Goal: Check status: Check status

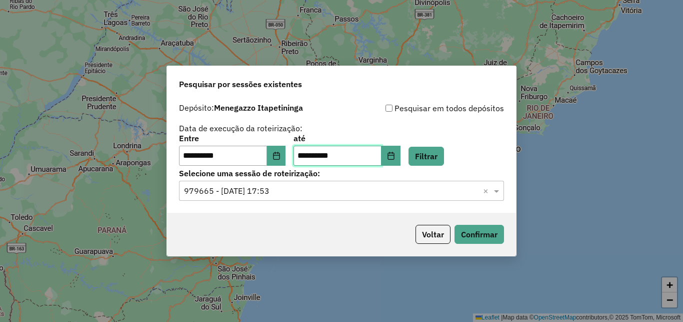
click at [329, 155] on input "**********" at bounding box center [338, 156] width 88 height 20
type input "**********"
click at [444, 157] on button "Filtrar" at bounding box center [427, 156] width 36 height 19
click at [276, 193] on input "text" at bounding box center [331, 191] width 295 height 12
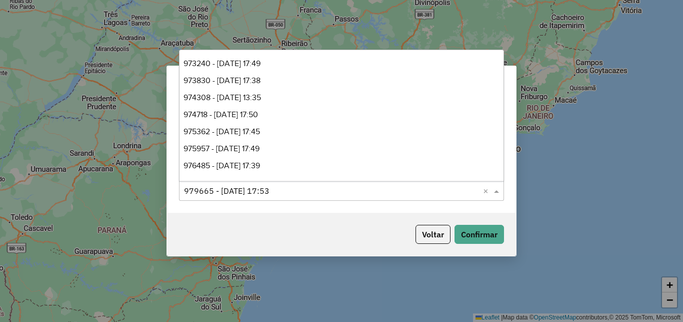
scroll to position [101, 0]
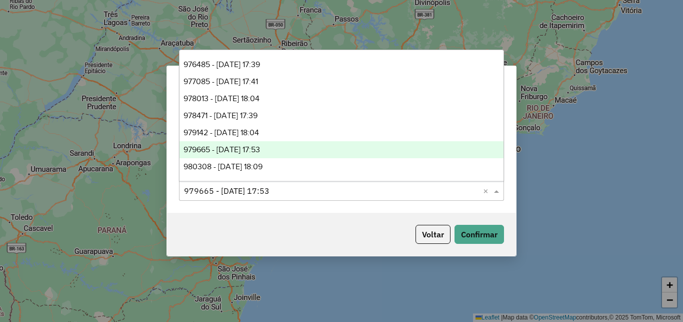
click at [260, 173] on div "980308 - 16/08/2025 18:09" at bounding box center [342, 166] width 324 height 17
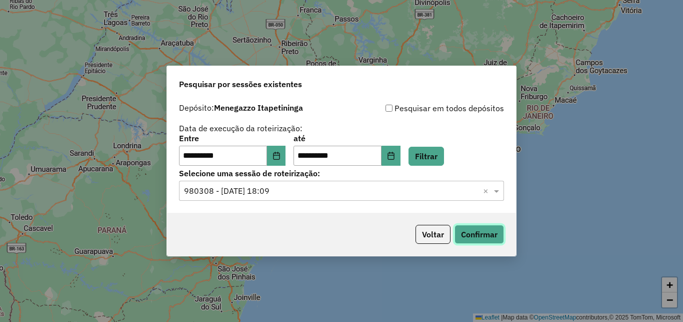
click at [481, 239] on button "Confirmar" at bounding box center [480, 234] width 50 height 19
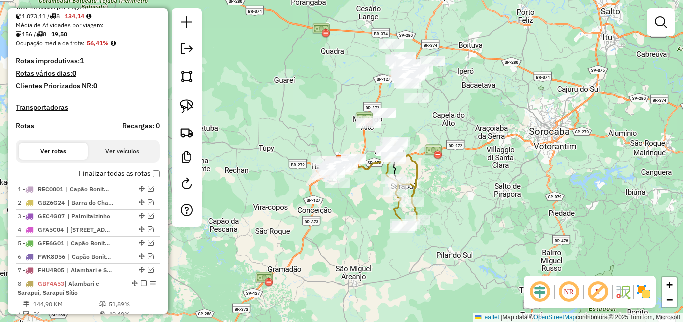
scroll to position [315, 0]
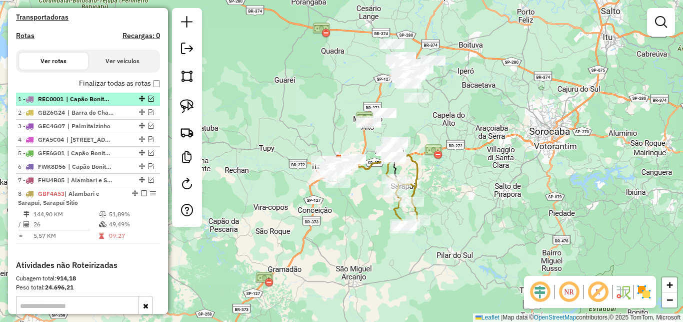
click at [148, 102] on em at bounding box center [151, 99] width 6 height 6
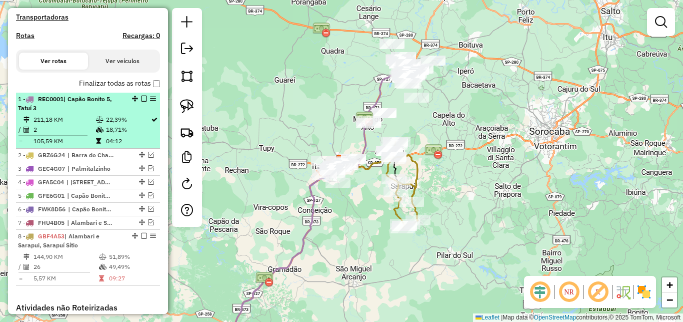
click at [150, 102] on em at bounding box center [153, 99] width 6 height 6
select select "**********"
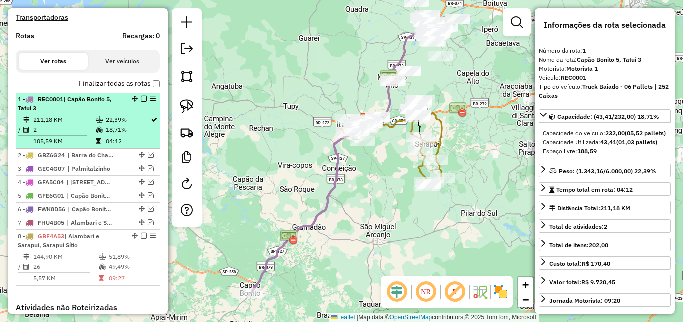
click at [141, 102] on em at bounding box center [144, 99] width 6 height 6
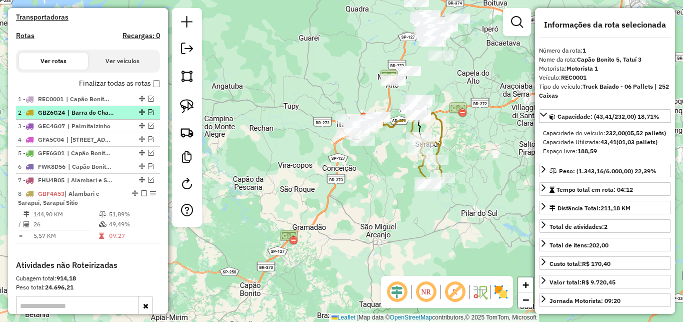
click at [148, 115] on em at bounding box center [151, 112] width 6 height 6
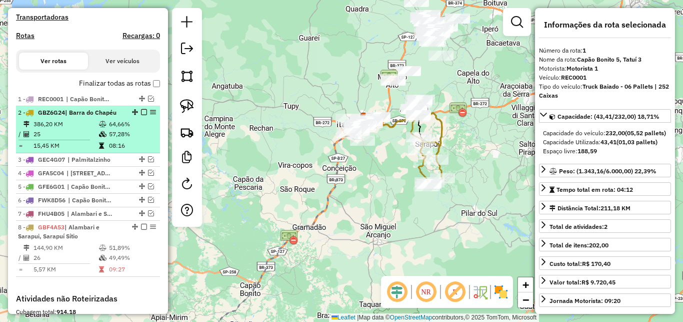
click at [141, 115] on em at bounding box center [144, 112] width 6 height 6
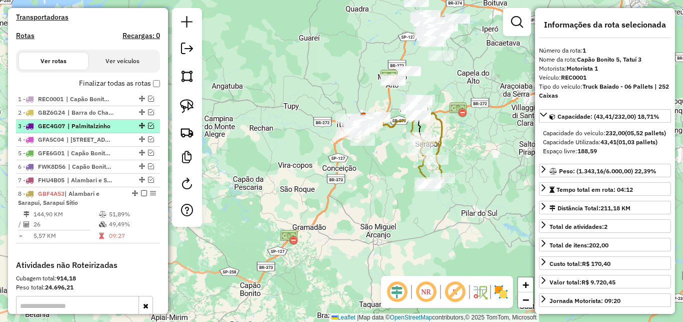
click at [148, 129] on em at bounding box center [151, 126] width 6 height 6
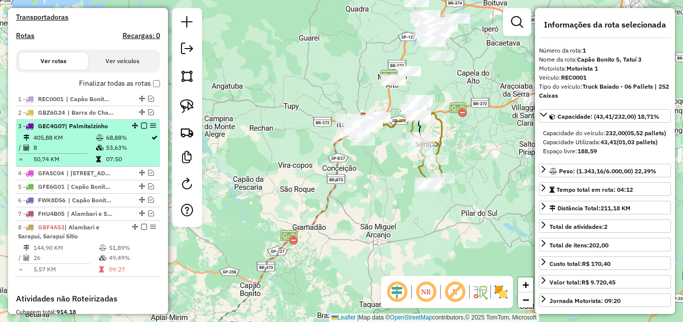
click at [141, 129] on em at bounding box center [144, 126] width 6 height 6
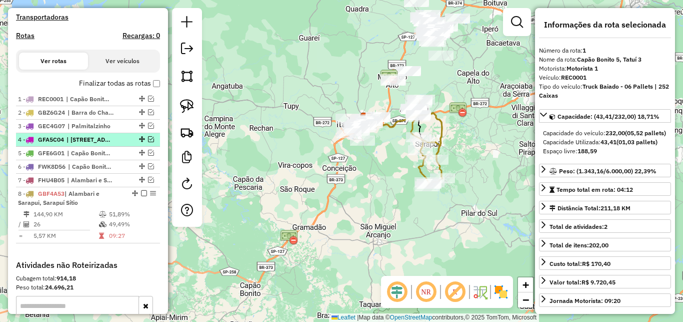
click at [148, 142] on em at bounding box center [151, 139] width 6 height 6
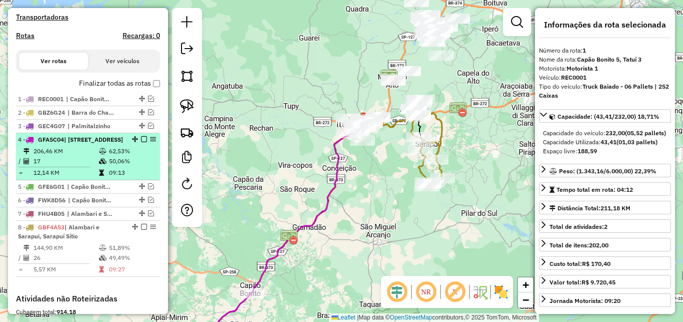
click at [141, 142] on em at bounding box center [144, 139] width 6 height 6
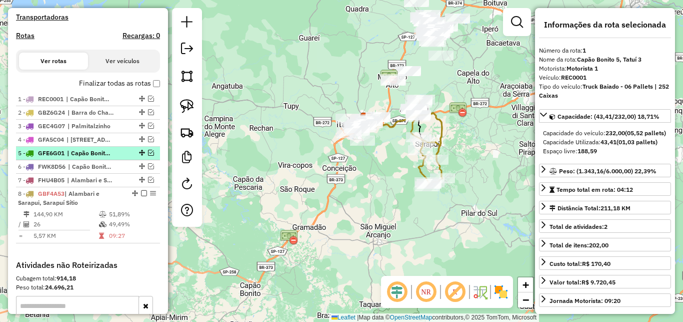
click at [148, 156] on em at bounding box center [151, 153] width 6 height 6
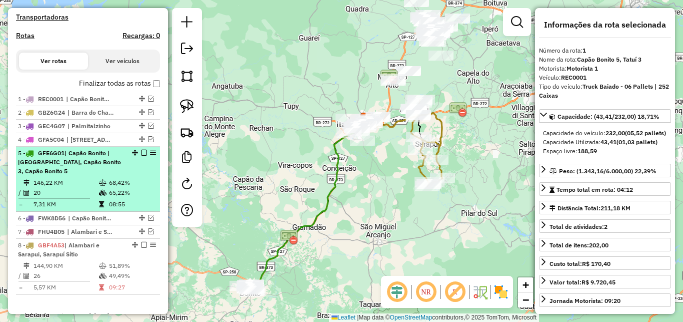
click at [141, 156] on em at bounding box center [144, 153] width 6 height 6
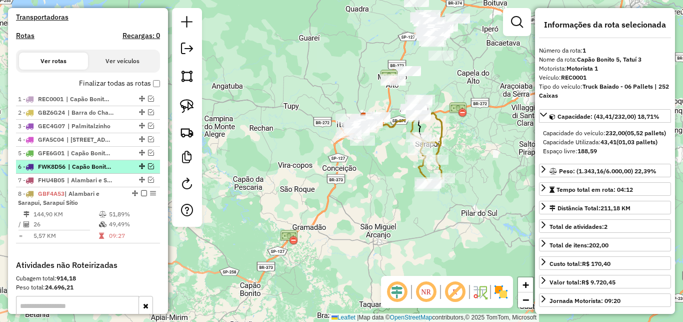
click at [148, 169] on em at bounding box center [151, 166] width 6 height 6
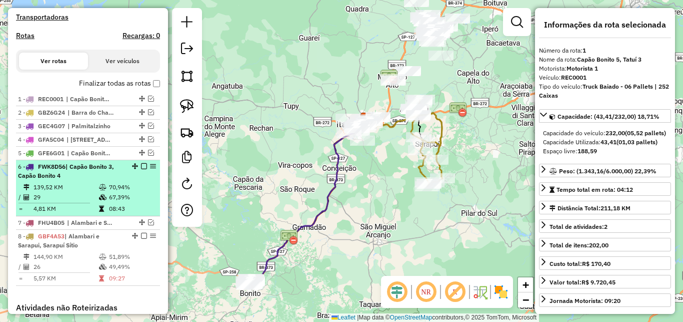
click at [139, 169] on div at bounding box center [141, 166] width 30 height 6
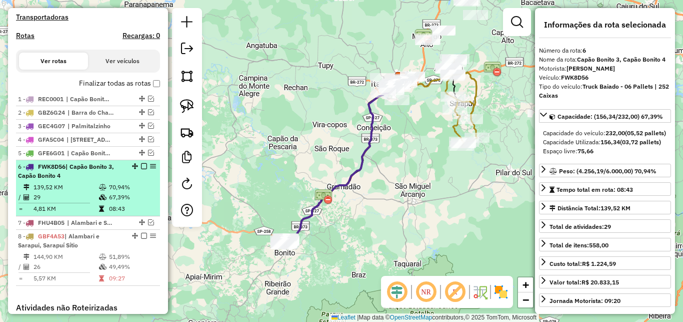
click at [141, 169] on em at bounding box center [144, 166] width 6 height 6
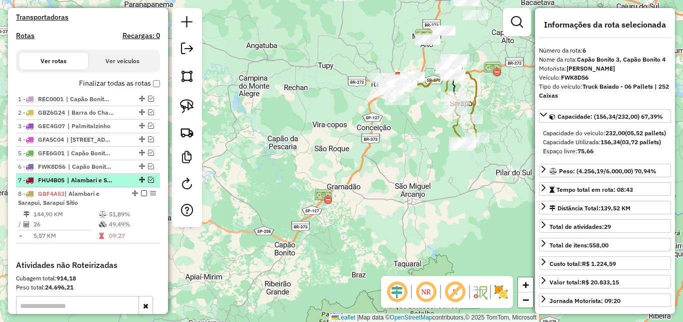
click at [148, 183] on em at bounding box center [151, 180] width 6 height 6
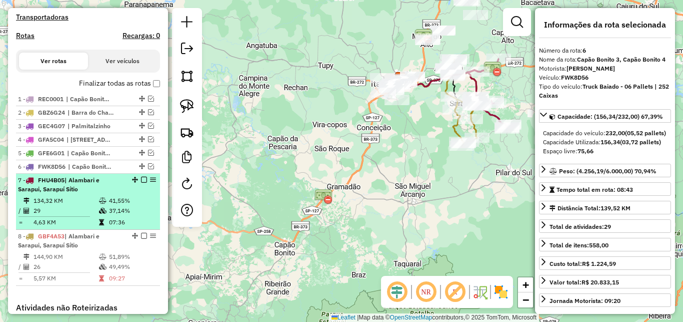
click at [141, 183] on em at bounding box center [144, 180] width 6 height 6
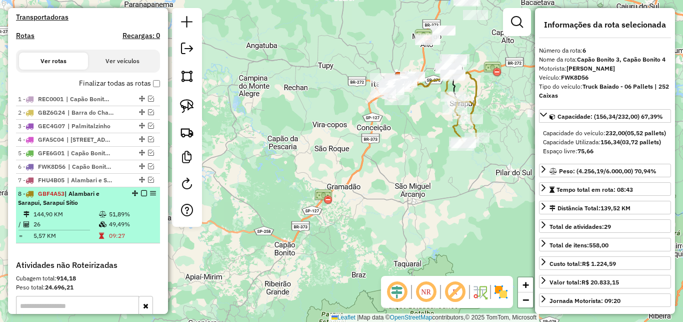
click at [141, 196] on em at bounding box center [144, 193] width 6 height 6
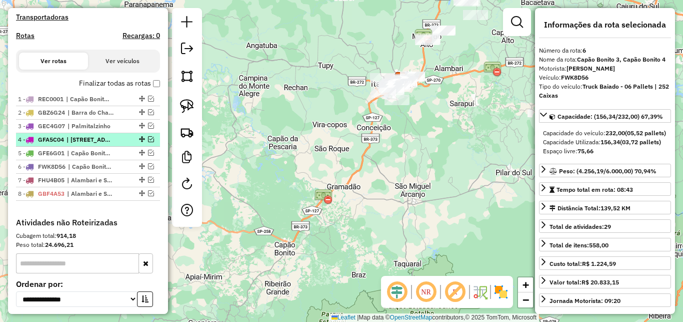
click at [148, 142] on em at bounding box center [151, 139] width 6 height 6
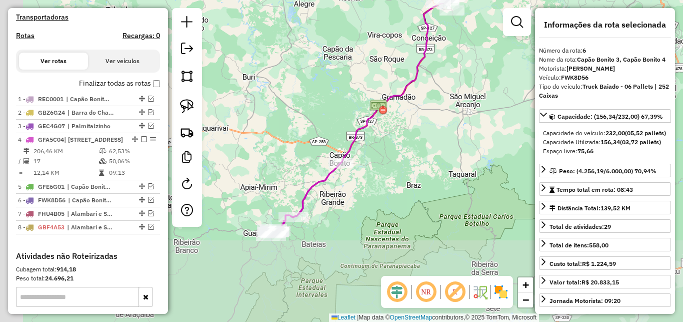
drag, startPoint x: 337, startPoint y: 229, endPoint x: 406, endPoint y: 132, distance: 119.1
click at [406, 132] on div "Janela de atendimento Grade de atendimento Capacidade Transportadoras Veículos …" at bounding box center [341, 161] width 683 height 322
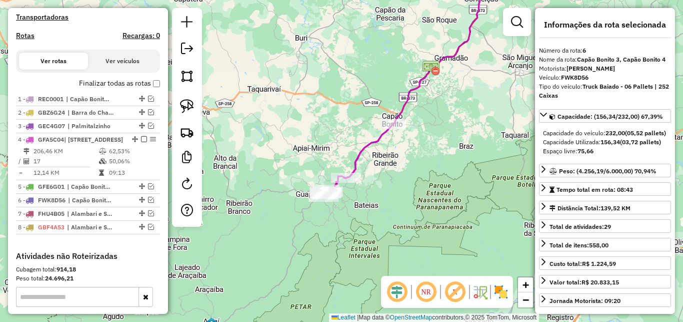
click at [388, 225] on div "Janela de atendimento Grade de atendimento Capacidade Transportadoras Veículos …" at bounding box center [341, 161] width 683 height 322
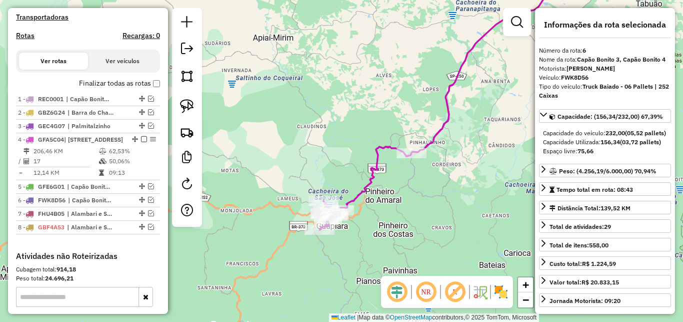
drag, startPoint x: 375, startPoint y: 234, endPoint x: 390, endPoint y: 211, distance: 27.3
click at [390, 211] on div "Janela de atendimento Grade de atendimento Capacidade Transportadoras Veículos …" at bounding box center [341, 161] width 683 height 322
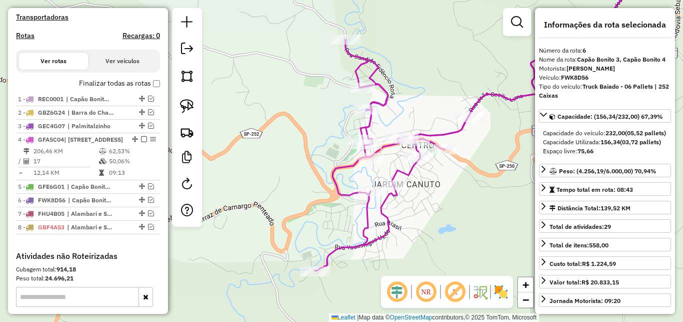
drag, startPoint x: 309, startPoint y: 220, endPoint x: 305, endPoint y: 185, distance: 35.3
click at [305, 185] on div "Janela de atendimento Grade de atendimento Capacidade Transportadoras Veículos …" at bounding box center [341, 161] width 683 height 322
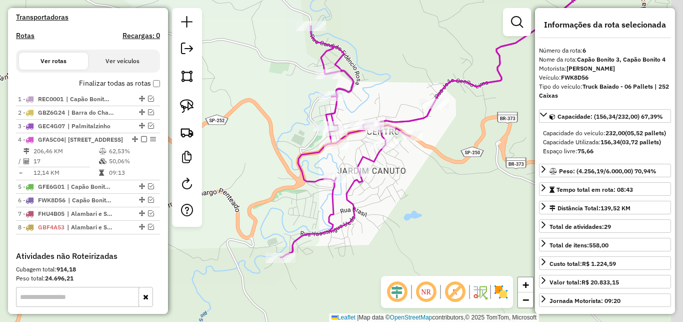
drag, startPoint x: 458, startPoint y: 178, endPoint x: 421, endPoint y: 188, distance: 38.8
click at [424, 189] on div "Janela de atendimento Grade de atendimento Capacidade Transportadoras Veículos …" at bounding box center [341, 161] width 683 height 322
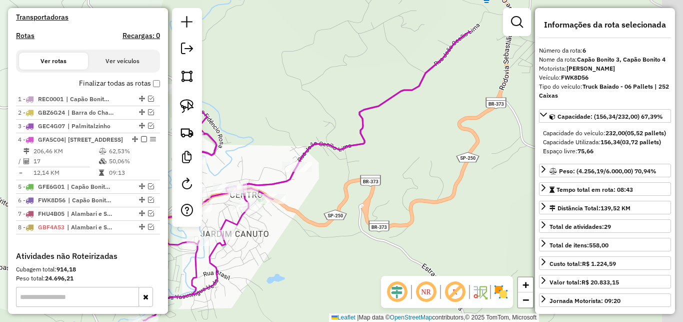
drag, startPoint x: 453, startPoint y: 175, endPoint x: 321, endPoint y: 240, distance: 147.2
click at [321, 240] on div "Janela de atendimento Grade de atendimento Capacidade Transportadoras Veículos …" at bounding box center [341, 161] width 683 height 322
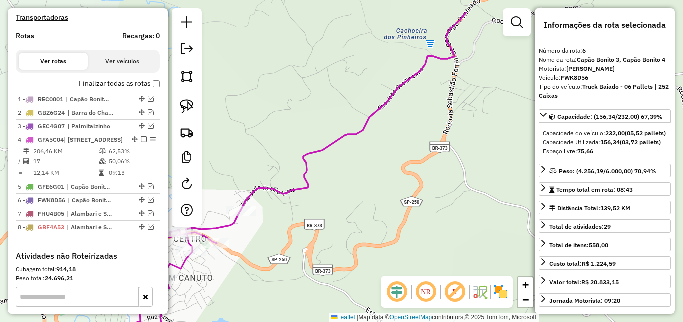
drag, startPoint x: 449, startPoint y: 115, endPoint x: 383, endPoint y: 168, distance: 84.4
click at [352, 184] on div "Janela de atendimento Grade de atendimento Capacidade Transportadoras Veículos …" at bounding box center [341, 161] width 683 height 322
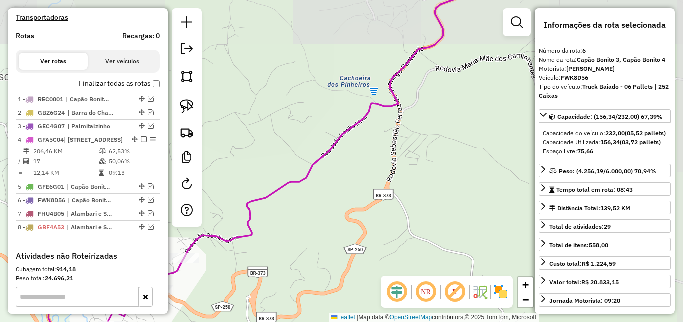
drag, startPoint x: 465, startPoint y: 89, endPoint x: 427, endPoint y: 181, distance: 99.1
click at [425, 187] on div "Janela de atendimento Grade de atendimento Capacidade Transportadoras Veículos …" at bounding box center [341, 161] width 683 height 322
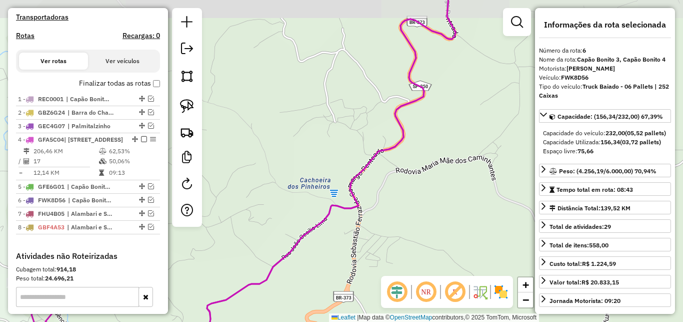
drag, startPoint x: 457, startPoint y: 86, endPoint x: 449, endPoint y: 134, distance: 48.7
click at [439, 161] on div "Janela de atendimento Grade de atendimento Capacidade Transportadoras Veículos …" at bounding box center [341, 161] width 683 height 322
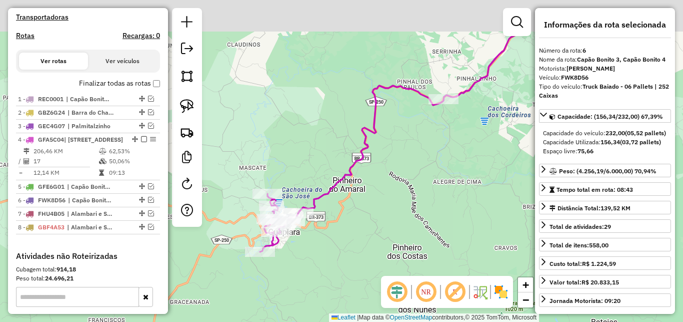
drag, startPoint x: 444, startPoint y: 104, endPoint x: 409, endPoint y: 128, distance: 42.5
click at [409, 128] on div "Janela de atendimento Grade de atendimento Capacidade Transportadoras Veículos …" at bounding box center [341, 161] width 683 height 322
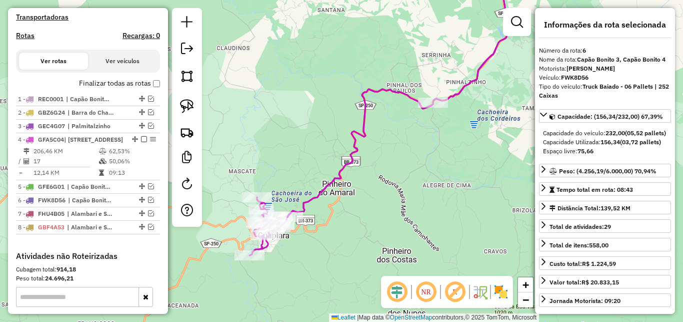
drag, startPoint x: 471, startPoint y: 134, endPoint x: 373, endPoint y: 171, distance: 105.5
click at [373, 171] on div "Janela de atendimento Grade de atendimento Capacidade Transportadoras Veículos …" at bounding box center [341, 161] width 683 height 322
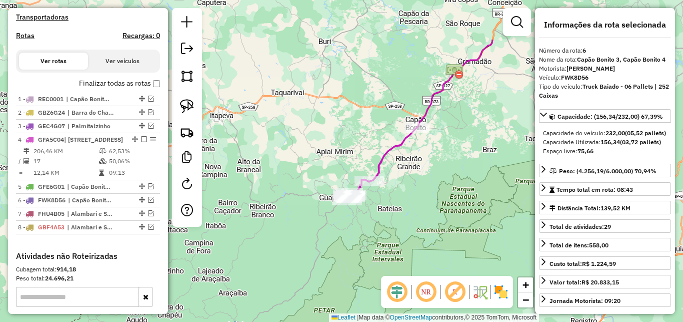
drag, startPoint x: 461, startPoint y: 108, endPoint x: 423, endPoint y: 157, distance: 62.4
click at [423, 157] on div "Janela de atendimento Grade de atendimento Capacidade Transportadoras Veículos …" at bounding box center [341, 161] width 683 height 322
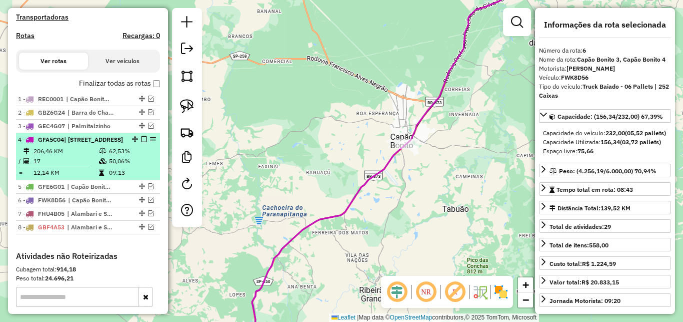
click at [141, 142] on em at bounding box center [144, 139] width 6 height 6
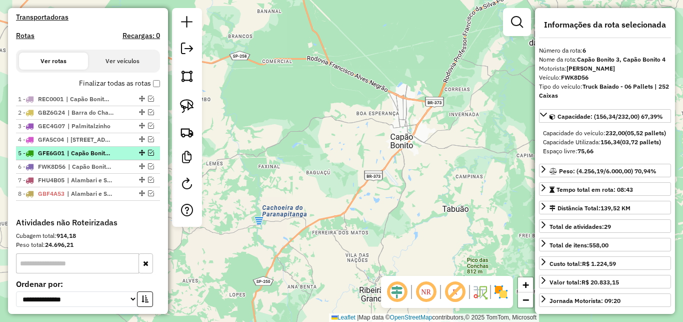
click at [148, 156] on em at bounding box center [151, 153] width 6 height 6
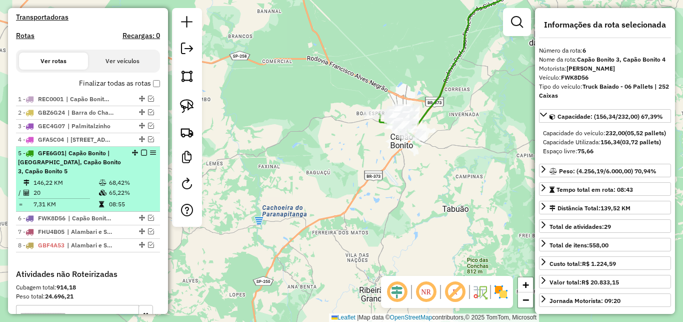
click at [141, 156] on em at bounding box center [144, 153] width 6 height 6
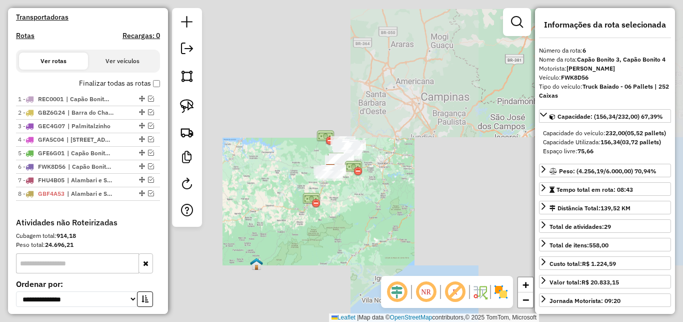
drag, startPoint x: 364, startPoint y: 143, endPoint x: 350, endPoint y: 179, distance: 39.1
click at [350, 179] on div "Janela de atendimento Grade de atendimento Capacidade Transportadoras Veículos …" at bounding box center [341, 161] width 683 height 322
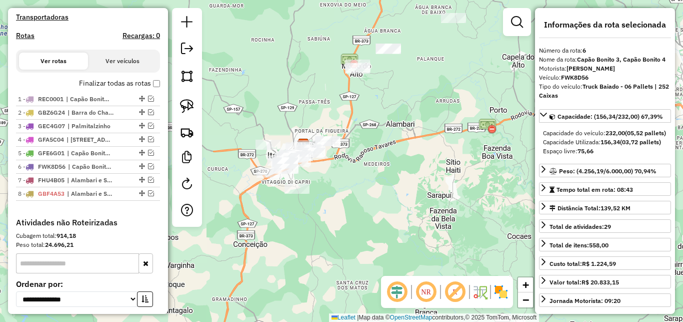
drag, startPoint x: 323, startPoint y: 190, endPoint x: 414, endPoint y: 167, distance: 94.0
click at [414, 167] on div "Janela de atendimento Grade de atendimento Capacidade Transportadoras Veículos …" at bounding box center [341, 161] width 683 height 322
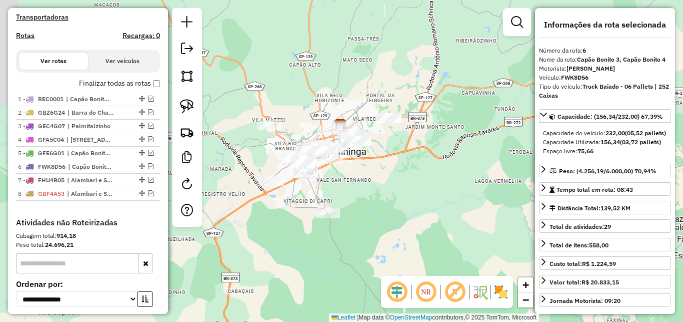
drag, startPoint x: 306, startPoint y: 171, endPoint x: 366, endPoint y: 173, distance: 59.6
click at [366, 173] on div "Janela de atendimento Grade de atendimento Capacidade Transportadoras Veículos …" at bounding box center [341, 161] width 683 height 322
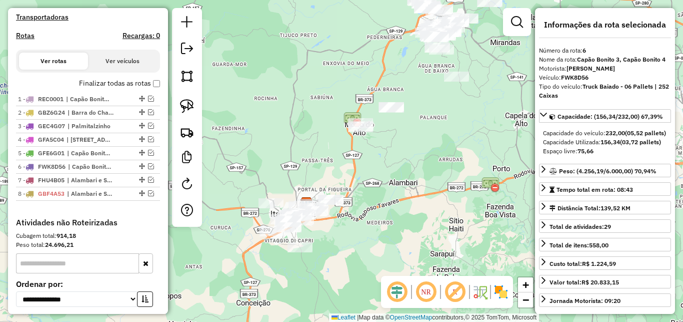
drag, startPoint x: 418, startPoint y: 138, endPoint x: 363, endPoint y: 192, distance: 77.1
click at [363, 193] on div "Janela de atendimento Grade de atendimento Capacidade Transportadoras Veículos …" at bounding box center [341, 161] width 683 height 322
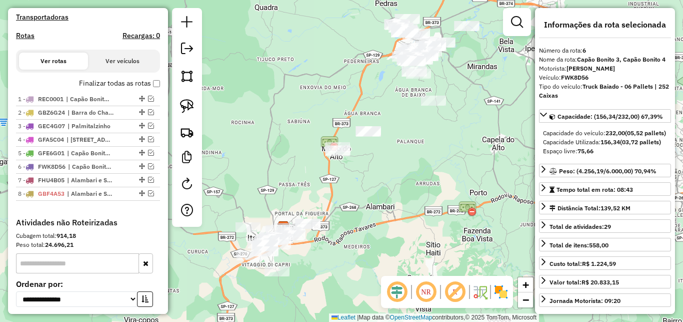
drag, startPoint x: 401, startPoint y: 137, endPoint x: 387, endPoint y: 156, distance: 23.3
click at [394, 154] on div "Janela de atendimento Grade de atendimento Capacidade Transportadoras Veículos …" at bounding box center [341, 161] width 683 height 322
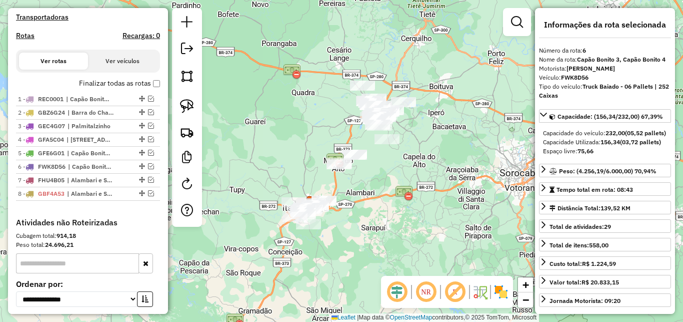
click at [360, 198] on div "Janela de atendimento Grade de atendimento Capacidade Transportadoras Veículos …" at bounding box center [341, 161] width 683 height 322
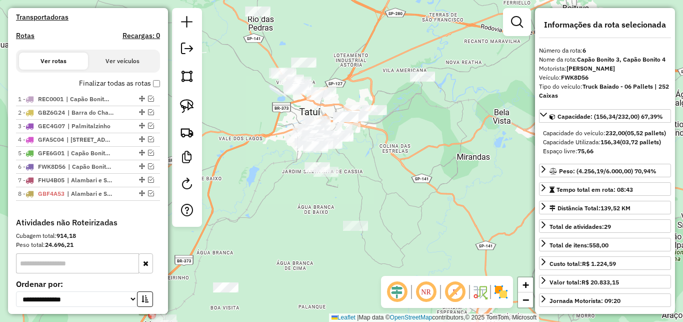
drag, startPoint x: 413, startPoint y: 206, endPoint x: 474, endPoint y: 160, distance: 76.1
click at [474, 160] on div "Janela de atendimento Grade de atendimento Capacidade Transportadoras Veículos …" at bounding box center [341, 161] width 683 height 322
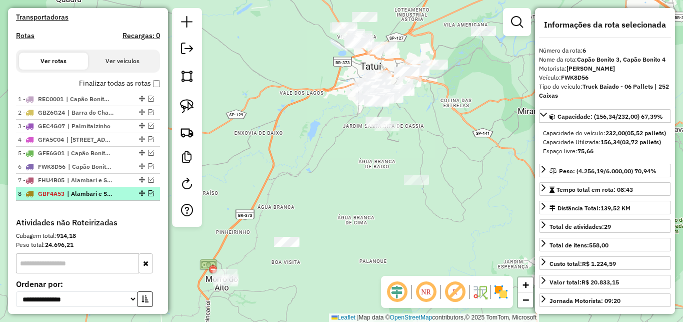
click at [110, 198] on span "| Alambari e Sarapui, Sarapuí Sítio" at bounding box center [90, 193] width 46 height 9
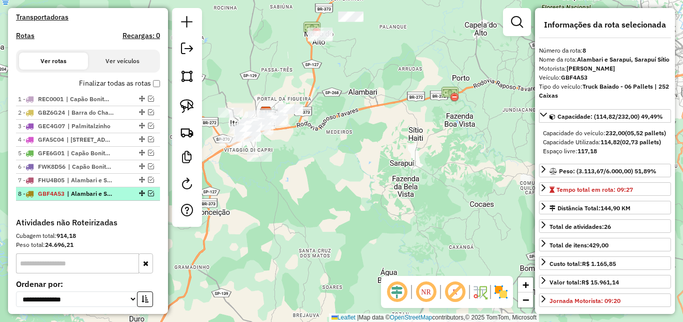
click at [148, 196] on em at bounding box center [151, 193] width 6 height 6
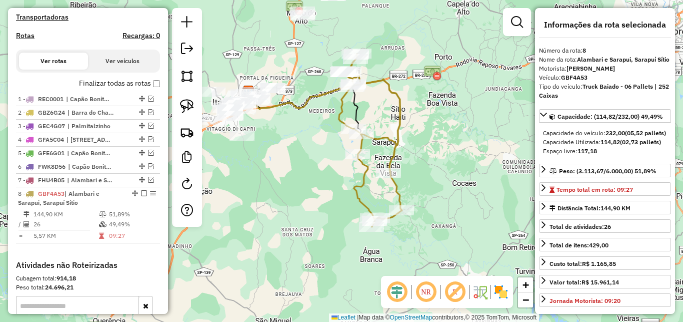
drag, startPoint x: 272, startPoint y: 237, endPoint x: 263, endPoint y: 221, distance: 19.1
click at [261, 223] on div "Janela de atendimento Grade de atendimento Capacidade Transportadoras Veículos …" at bounding box center [341, 161] width 683 height 322
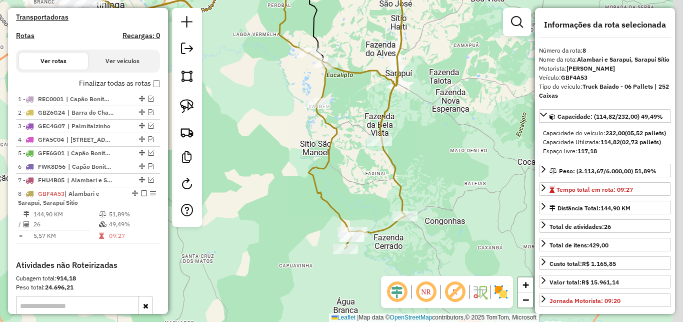
drag, startPoint x: 345, startPoint y: 214, endPoint x: 238, endPoint y: 200, distance: 107.6
click at [238, 200] on div "Janela de atendimento Grade de atendimento Capacidade Transportadoras Veículos …" at bounding box center [341, 161] width 683 height 322
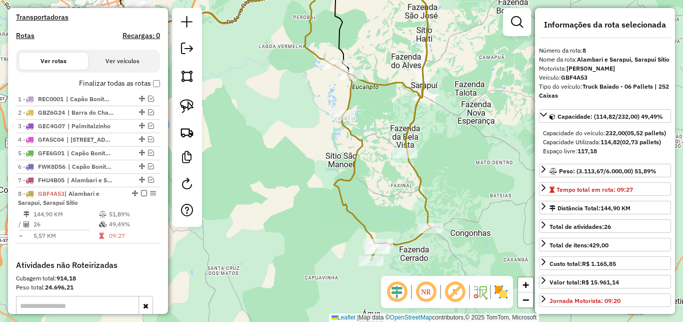
drag, startPoint x: 250, startPoint y: 211, endPoint x: 299, endPoint y: 244, distance: 58.4
click at [299, 244] on div "Janela de atendimento Grade de atendimento Capacidade Transportadoras Veículos …" at bounding box center [341, 161] width 683 height 322
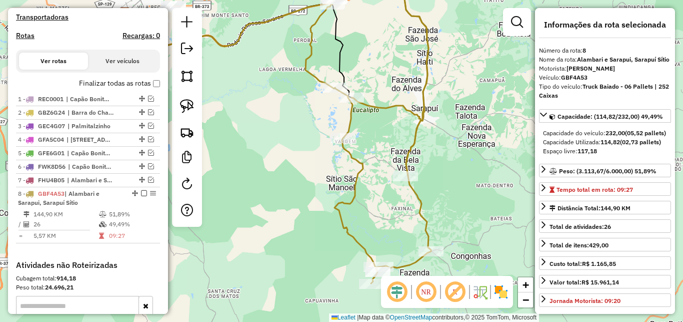
drag, startPoint x: 323, startPoint y: 168, endPoint x: 320, endPoint y: 188, distance: 20.7
click at [320, 188] on div "Janela de atendimento Grade de atendimento Capacidade Transportadoras Veículos …" at bounding box center [341, 161] width 683 height 322
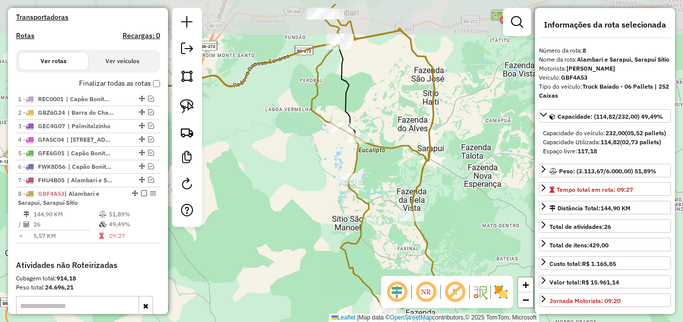
drag, startPoint x: 331, startPoint y: 23, endPoint x: 343, endPoint y: 79, distance: 57.3
click at [343, 79] on icon at bounding box center [375, 163] width 126 height 319
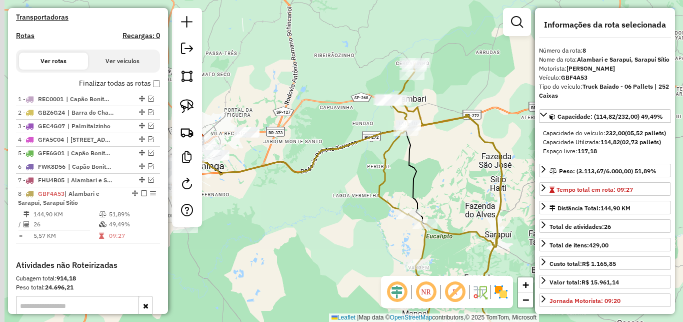
drag, startPoint x: 366, startPoint y: 56, endPoint x: 420, endPoint y: 107, distance: 73.6
click at [420, 107] on icon at bounding box center [442, 237] width 126 height 346
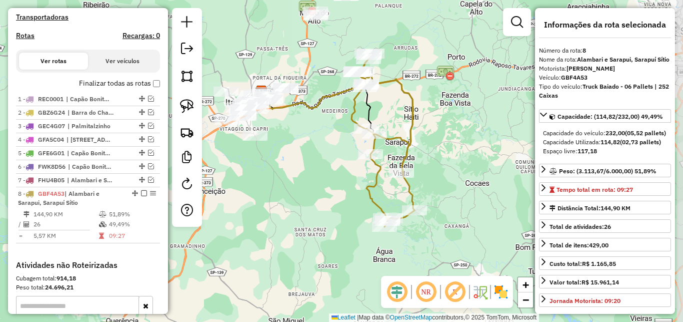
drag, startPoint x: 442, startPoint y: 199, endPoint x: 380, endPoint y: 111, distance: 107.0
click at [380, 111] on div "Janela de atendimento Grade de atendimento Capacidade Transportadoras Veículos …" at bounding box center [341, 161] width 683 height 322
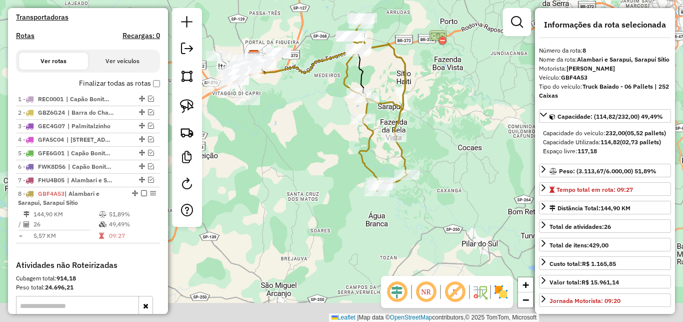
drag, startPoint x: 421, startPoint y: 258, endPoint x: 413, endPoint y: 222, distance: 36.3
click at [413, 222] on div "Janela de atendimento Grade de atendimento Capacidade Transportadoras Veículos …" at bounding box center [341, 161] width 683 height 322
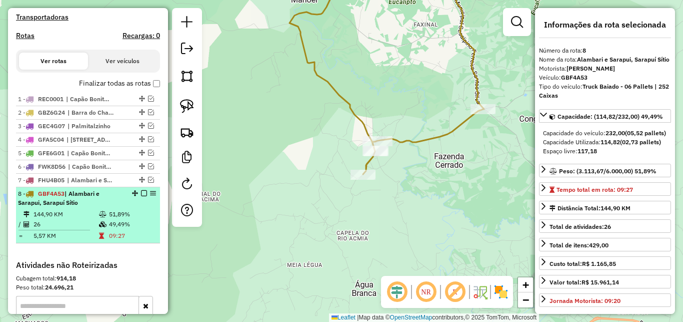
click at [135, 199] on div "8 - GBF4A53 | Alambari e Sarapui, Sarapuí Sítio" at bounding box center [88, 198] width 140 height 18
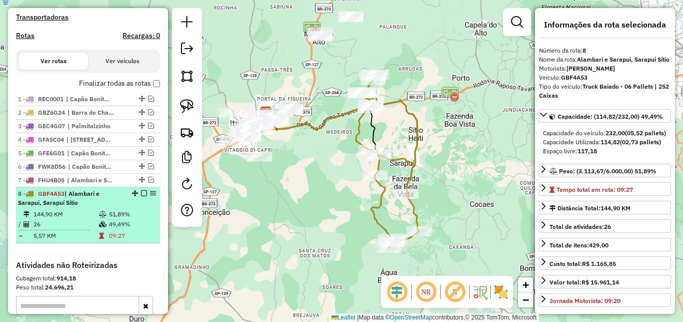
click at [141, 196] on em at bounding box center [144, 193] width 6 height 6
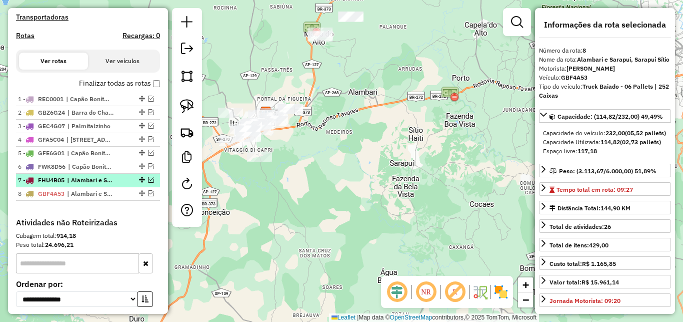
click at [148, 183] on em at bounding box center [151, 180] width 6 height 6
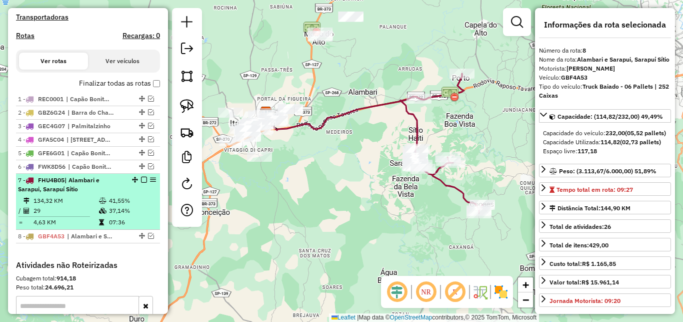
click at [141, 183] on em at bounding box center [144, 180] width 6 height 6
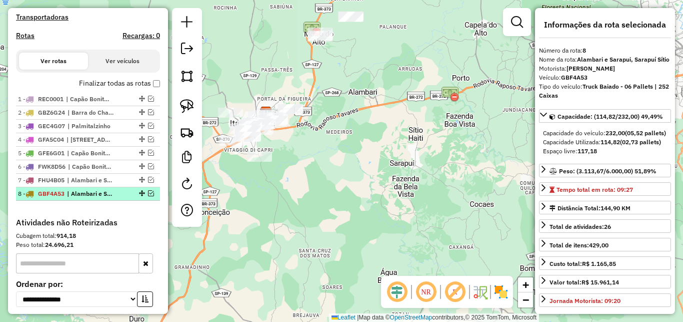
click at [148, 196] on em at bounding box center [151, 193] width 6 height 6
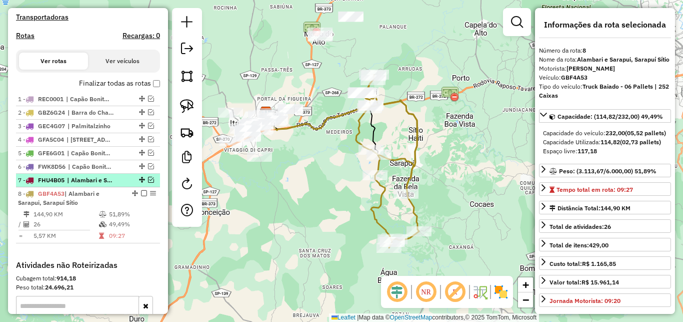
click at [148, 183] on em at bounding box center [151, 180] width 6 height 6
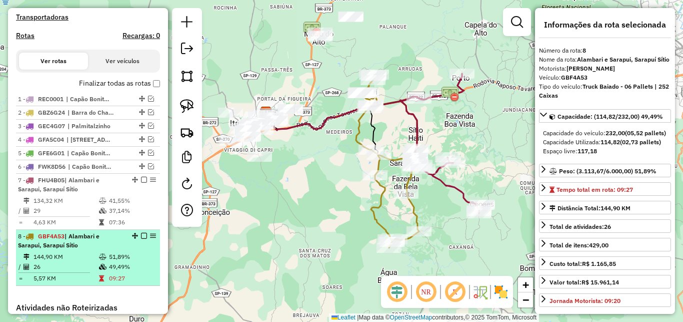
click at [132, 239] on div at bounding box center [141, 236] width 30 height 6
click at [141, 239] on em at bounding box center [144, 236] width 6 height 6
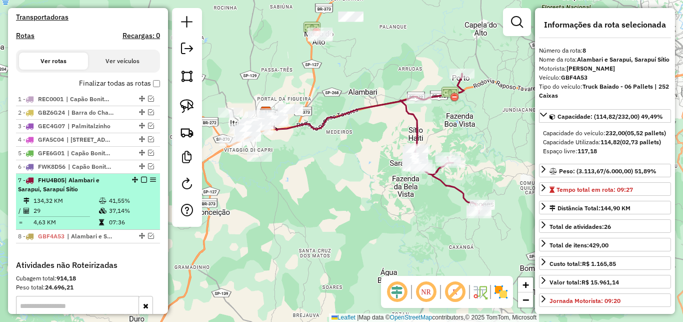
click at [141, 183] on em at bounding box center [144, 180] width 6 height 6
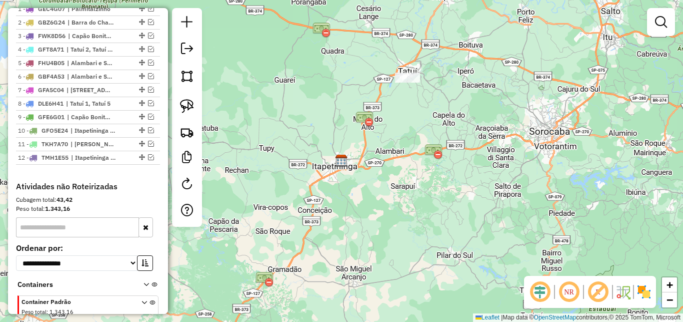
scroll to position [360, 0]
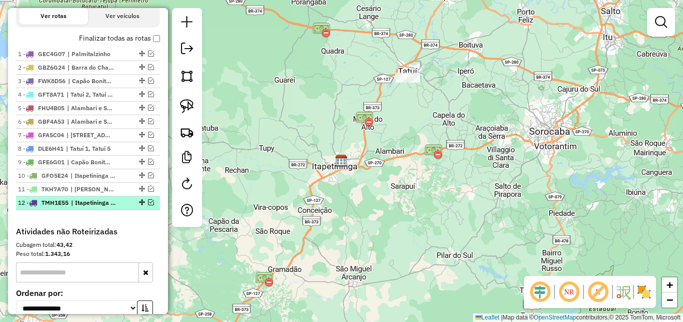
click at [148, 205] on em at bounding box center [151, 202] width 6 height 6
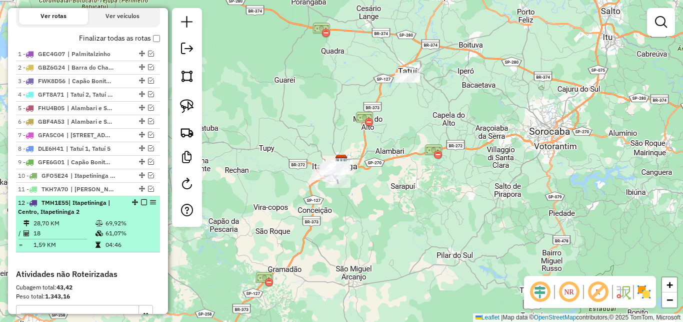
click at [141, 205] on em at bounding box center [144, 202] width 6 height 6
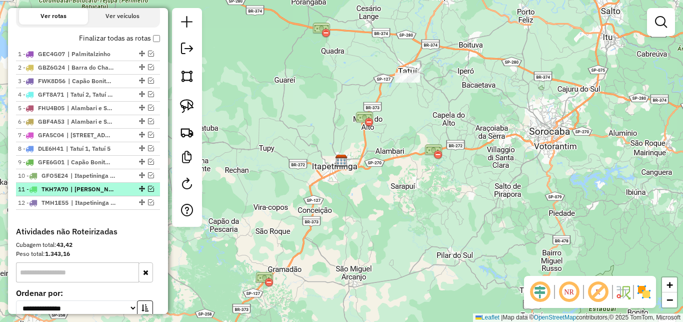
click at [142, 194] on div "11 - TKH7A70 | Cesário Lange 3, Tatuí 4, Tatuí 6" at bounding box center [88, 189] width 140 height 9
select select "**********"
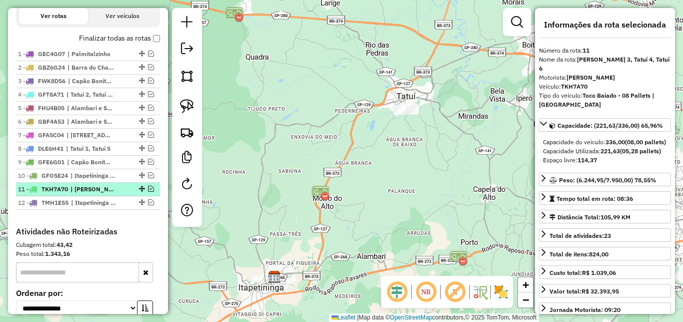
click at [148, 192] on em at bounding box center [151, 189] width 6 height 6
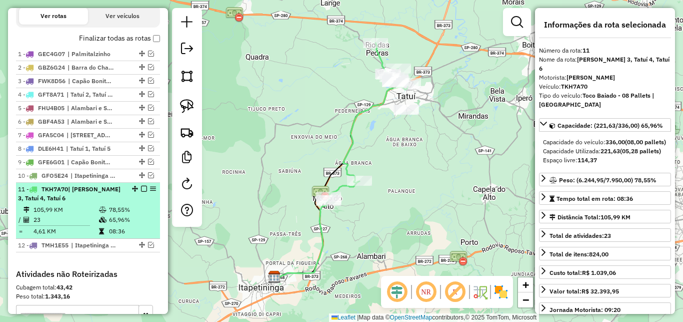
click at [141, 192] on em at bounding box center [144, 189] width 6 height 6
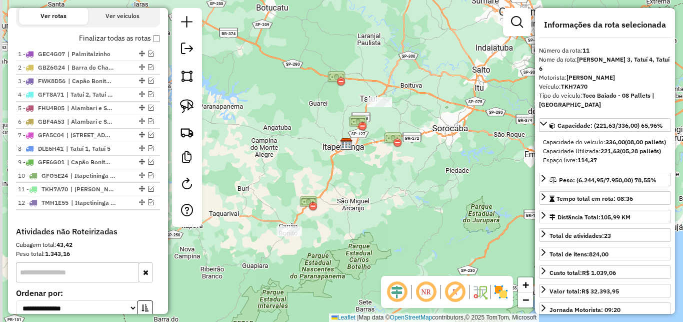
drag, startPoint x: 357, startPoint y: 235, endPoint x: 346, endPoint y: 183, distance: 52.8
click at [364, 171] on div "Janela de atendimento Grade de atendimento Capacidade Transportadoras Veículos …" at bounding box center [341, 161] width 683 height 322
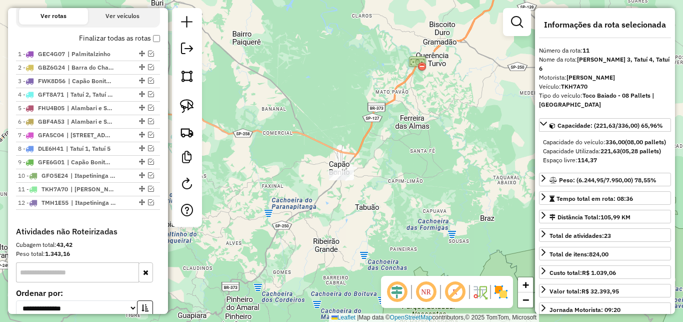
drag, startPoint x: 325, startPoint y: 242, endPoint x: 413, endPoint y: 158, distance: 121.4
click at [412, 158] on div "Janela de atendimento Grade de atendimento Capacidade Transportadoras Veículos …" at bounding box center [341, 161] width 683 height 322
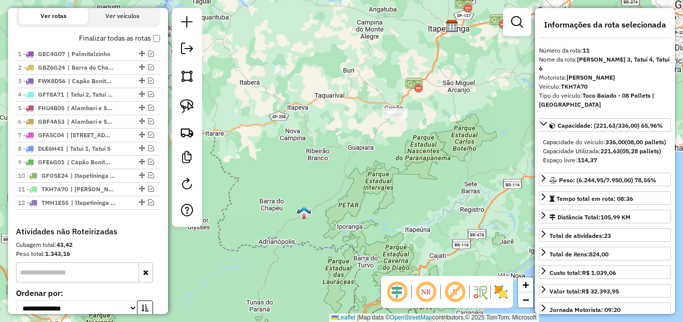
drag, startPoint x: 351, startPoint y: 190, endPoint x: 356, endPoint y: 162, distance: 28.5
click at [356, 162] on div "Janela de atendimento Grade de atendimento Capacidade Transportadoras Veículos …" at bounding box center [341, 161] width 683 height 322
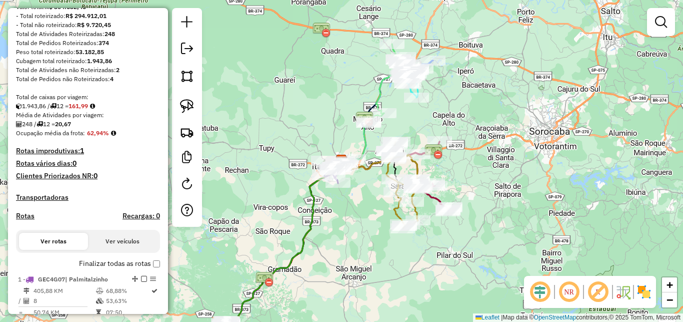
scroll to position [225, 0]
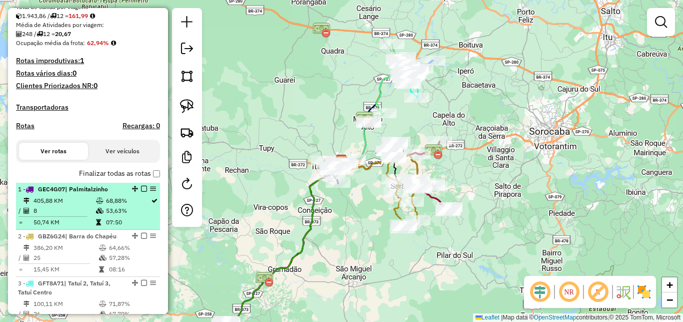
click at [65, 206] on td "405,88 KM" at bounding box center [64, 201] width 63 height 10
select select "**********"
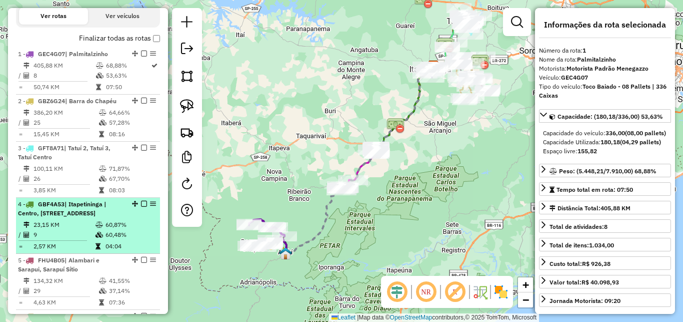
scroll to position [405, 0]
